Goal: Navigation & Orientation: Find specific page/section

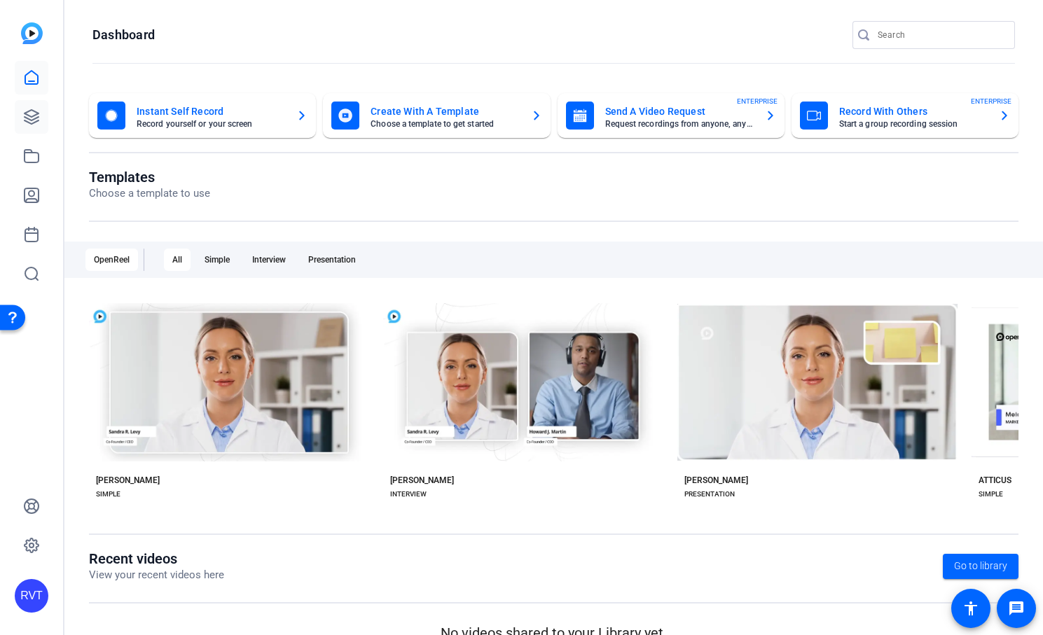
click at [37, 123] on icon at bounding box center [31, 117] width 17 height 17
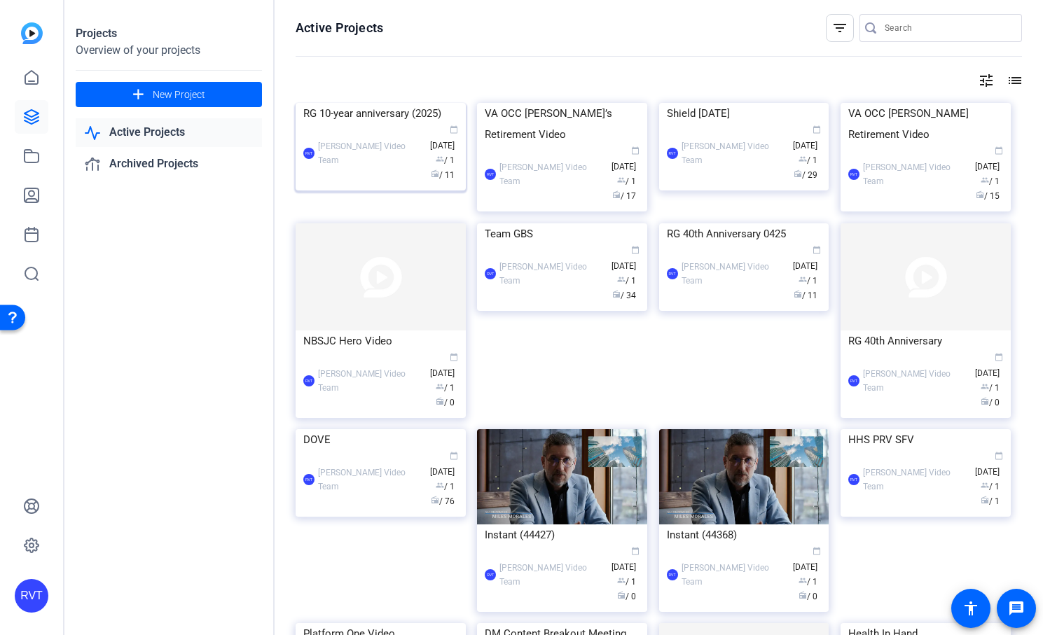
click at [333, 103] on img at bounding box center [381, 103] width 170 height 0
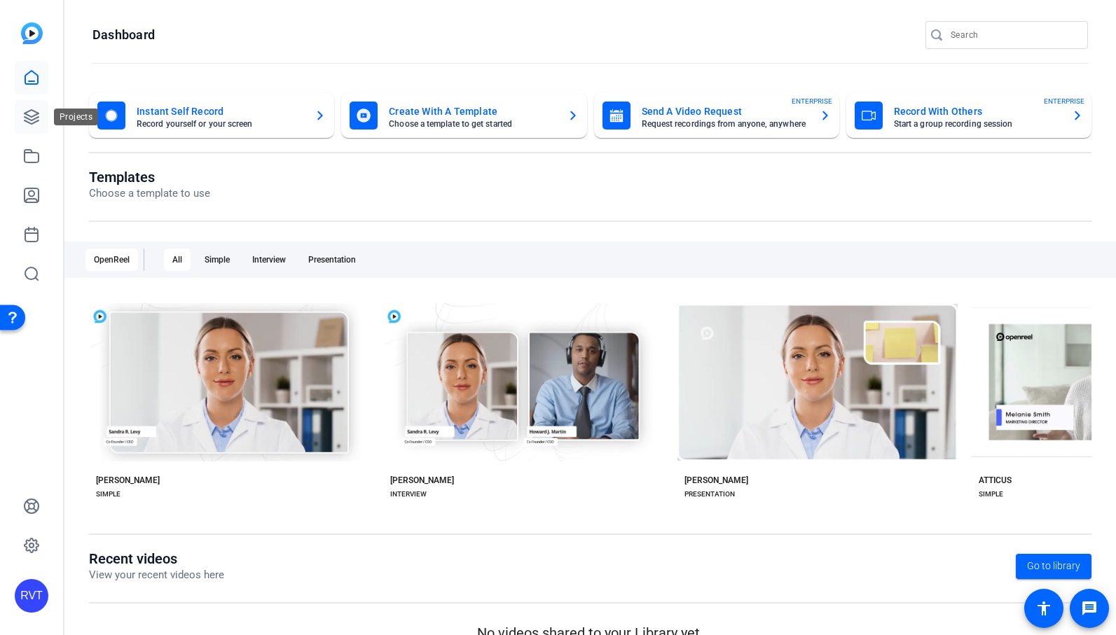
click at [34, 114] on icon at bounding box center [31, 117] width 17 height 17
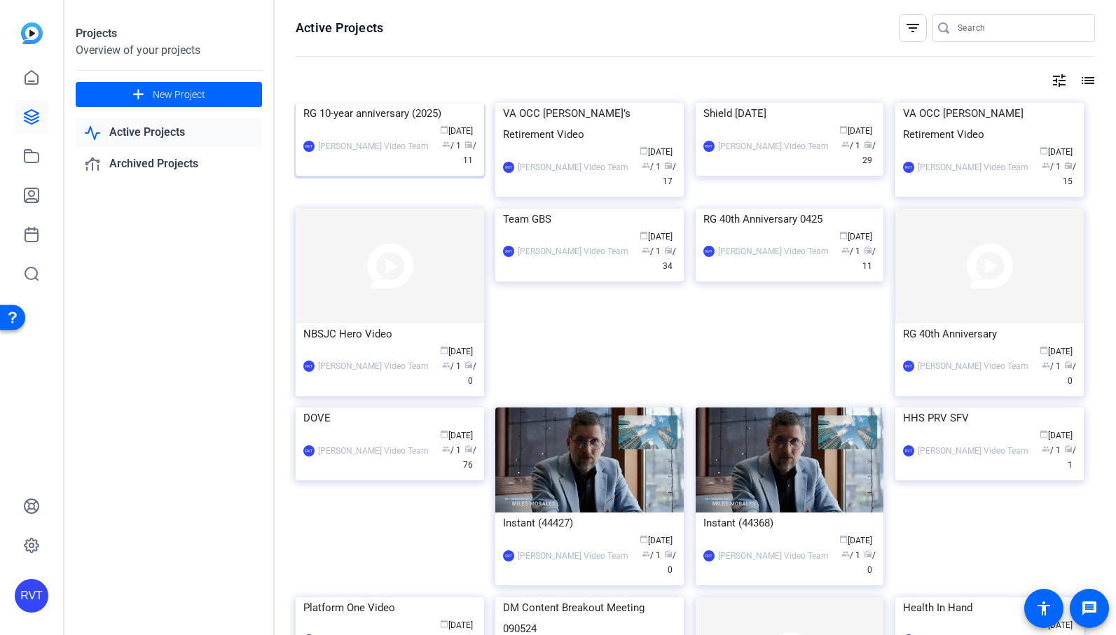
click at [371, 103] on img at bounding box center [390, 103] width 188 height 0
